Goal: Information Seeking & Learning: Check status

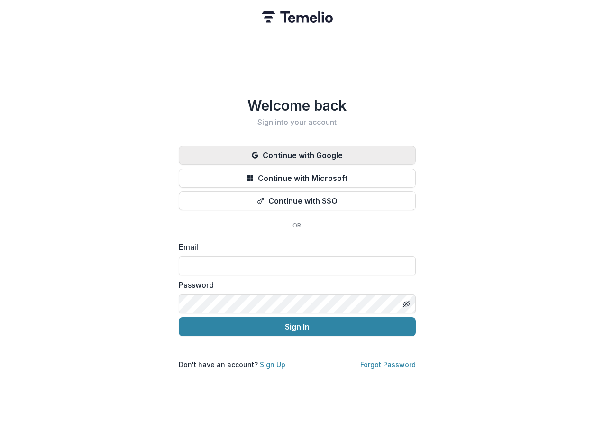
click at [299, 150] on button "Continue with Google" at bounding box center [297, 155] width 237 height 19
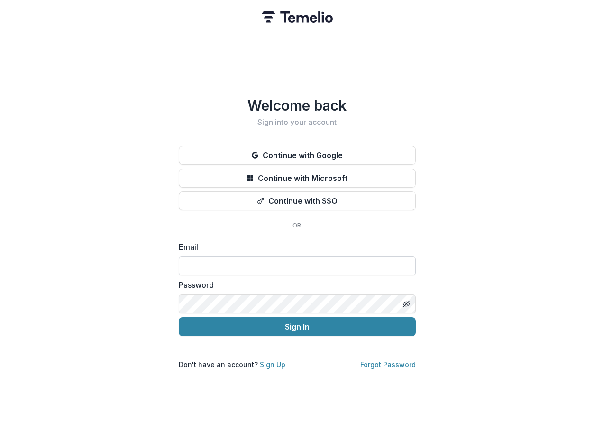
click at [306, 265] on input at bounding box center [297, 265] width 237 height 19
type input "**********"
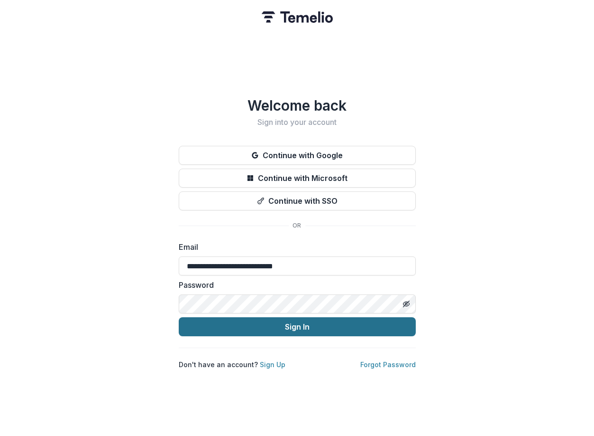
click at [294, 325] on button "Sign In" at bounding box center [297, 326] width 237 height 19
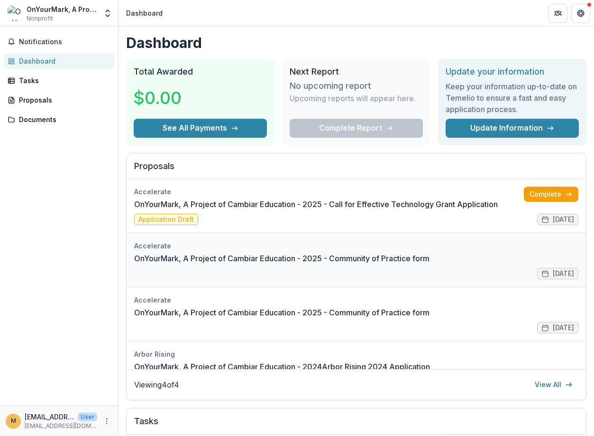
click at [276, 264] on link "OnYourMark, A Project of Cambiar Education - 2025 - Community of Practice form" at bounding box center [282, 257] width 296 height 11
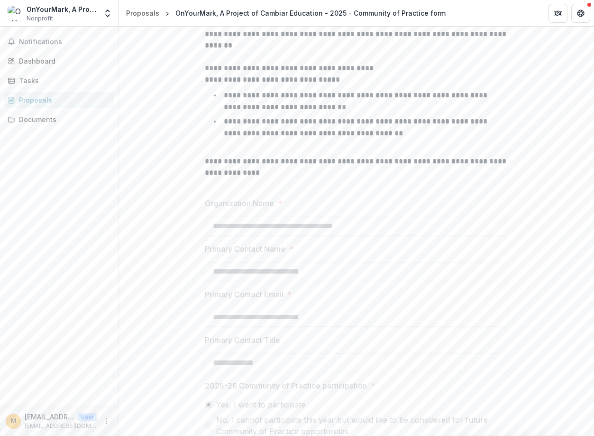
scroll to position [274, 0]
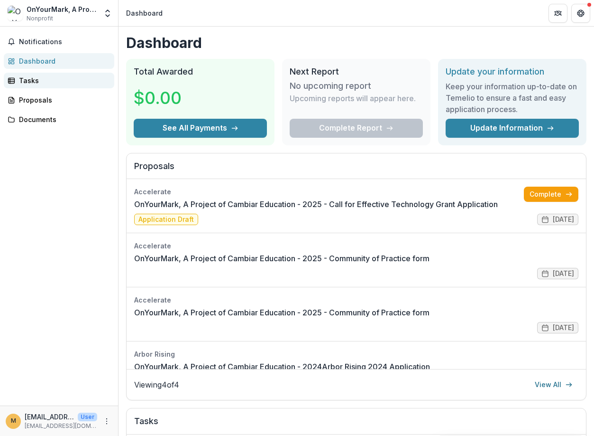
click at [30, 83] on div "Tasks" at bounding box center [63, 80] width 88 height 10
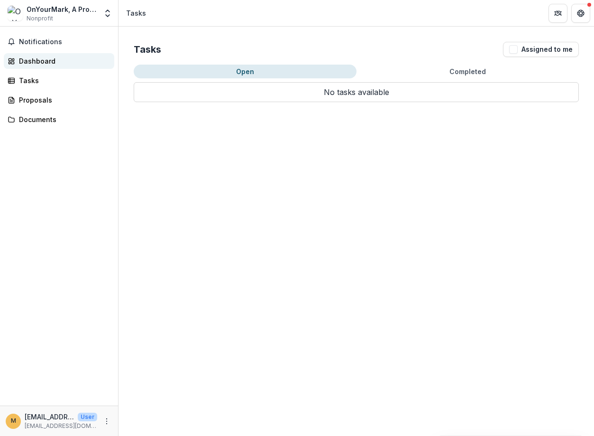
click at [37, 61] on div "Dashboard" at bounding box center [63, 61] width 88 height 10
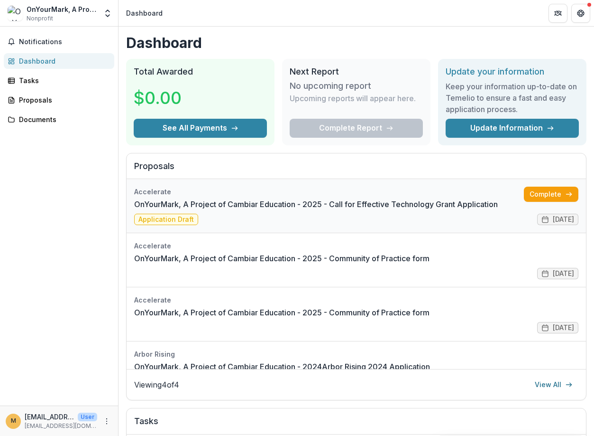
click at [261, 201] on link "OnYourMark, A Project of Cambiar Education - 2025 - Call for Effective Technolo…" at bounding box center [316, 203] width 364 height 11
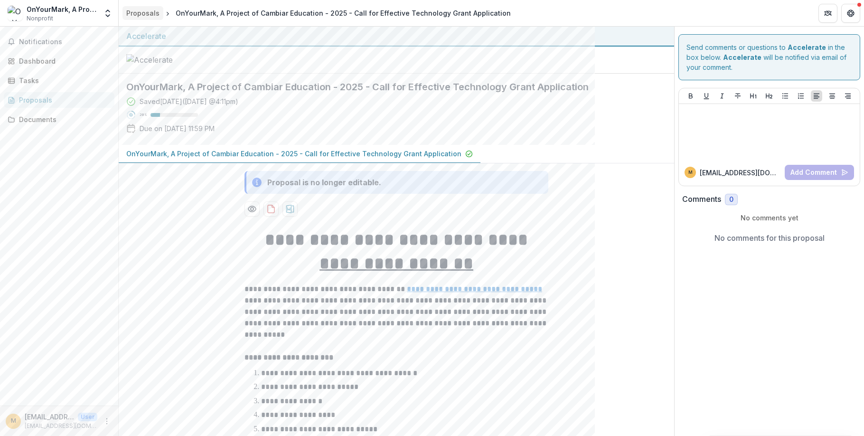
click at [142, 14] on div "Proposals" at bounding box center [142, 13] width 33 height 10
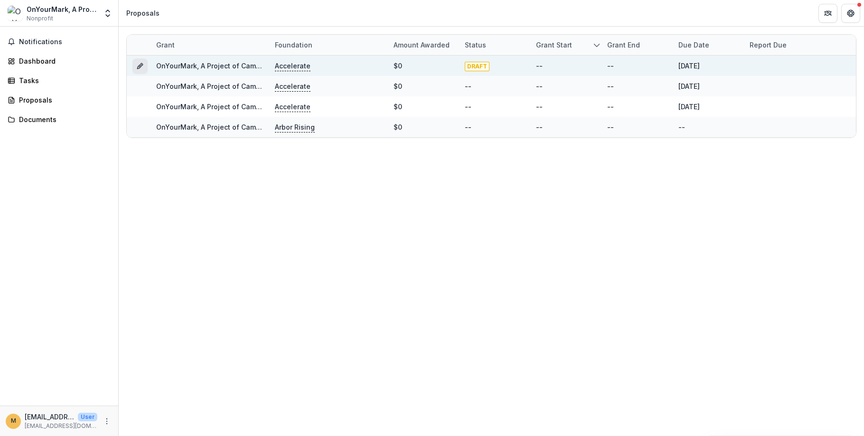
click at [140, 65] on line "Grant 4e987f34-e17c-41e4-9827-48db4b120a43" at bounding box center [140, 66] width 2 height 2
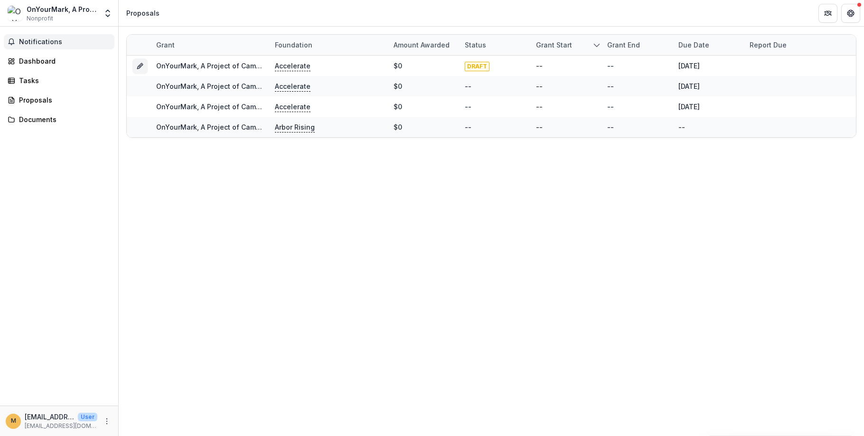
click at [53, 38] on span "Notifications" at bounding box center [65, 42] width 92 height 8
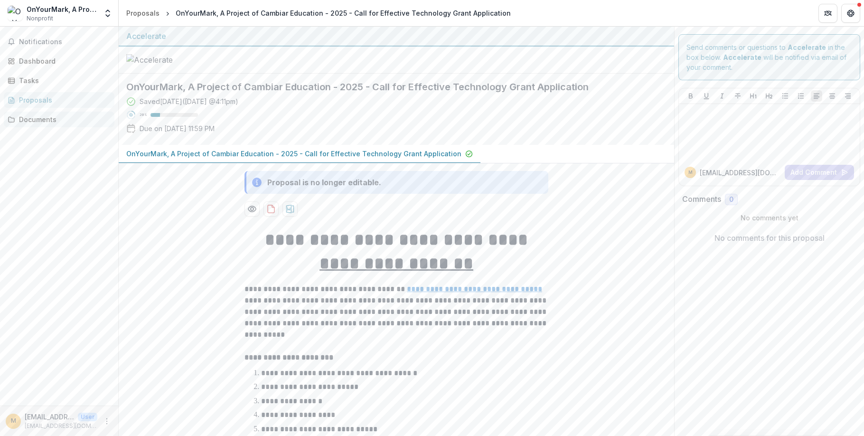
click at [44, 121] on div "Documents" at bounding box center [63, 119] width 88 height 10
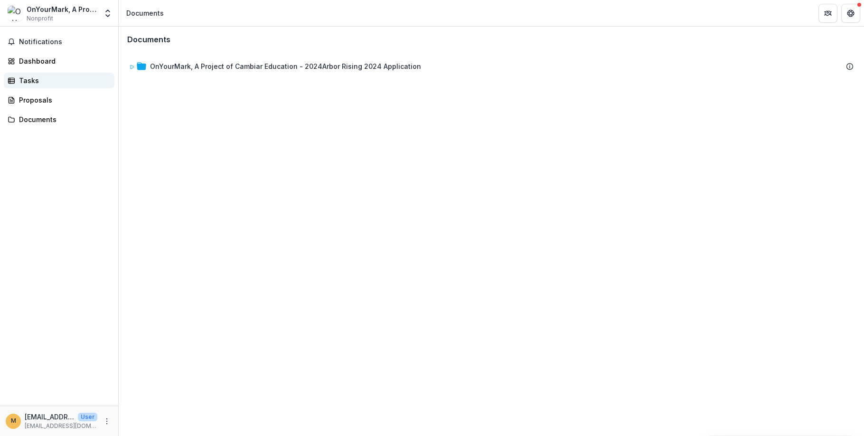
click at [46, 77] on div "Tasks" at bounding box center [63, 80] width 88 height 10
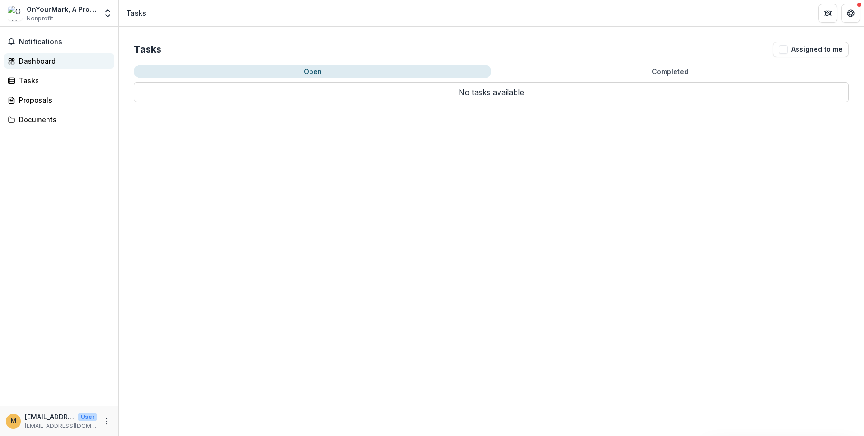
click at [46, 65] on div "Dashboard" at bounding box center [63, 61] width 88 height 10
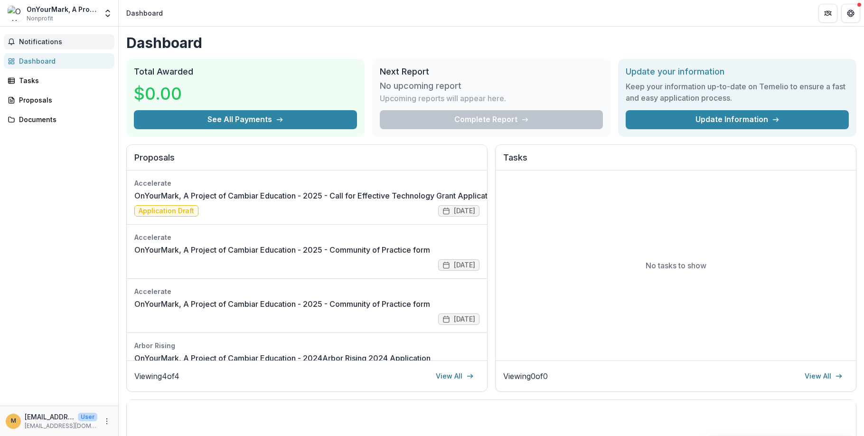
click at [53, 42] on span "Notifications" at bounding box center [65, 42] width 92 height 8
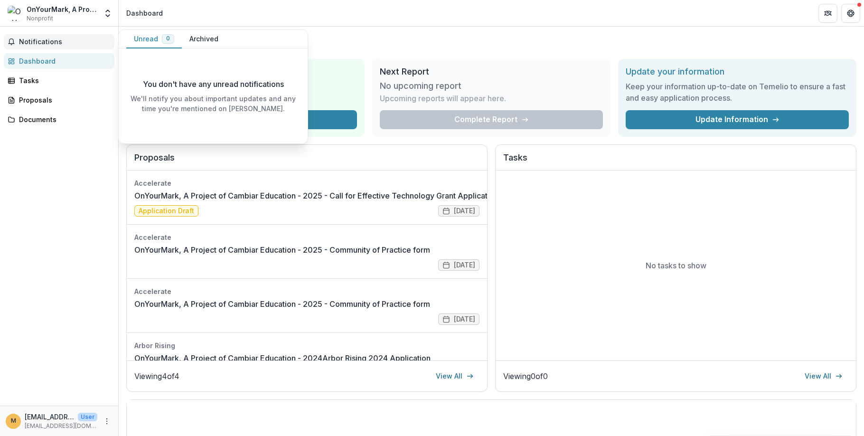
click at [141, 45] on button "Unread 0" at bounding box center [154, 39] width 56 height 19
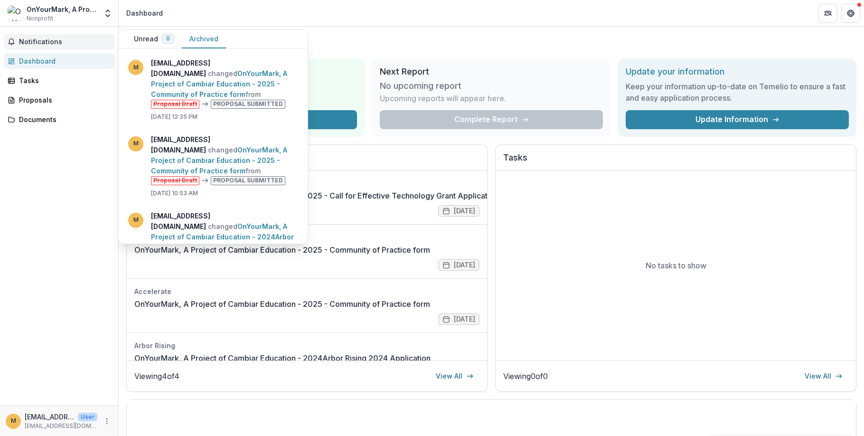
click at [209, 44] on button "Archived" at bounding box center [204, 39] width 44 height 19
click at [151, 43] on button "Unread 0" at bounding box center [154, 39] width 56 height 19
